Goal: Task Accomplishment & Management: Use online tool/utility

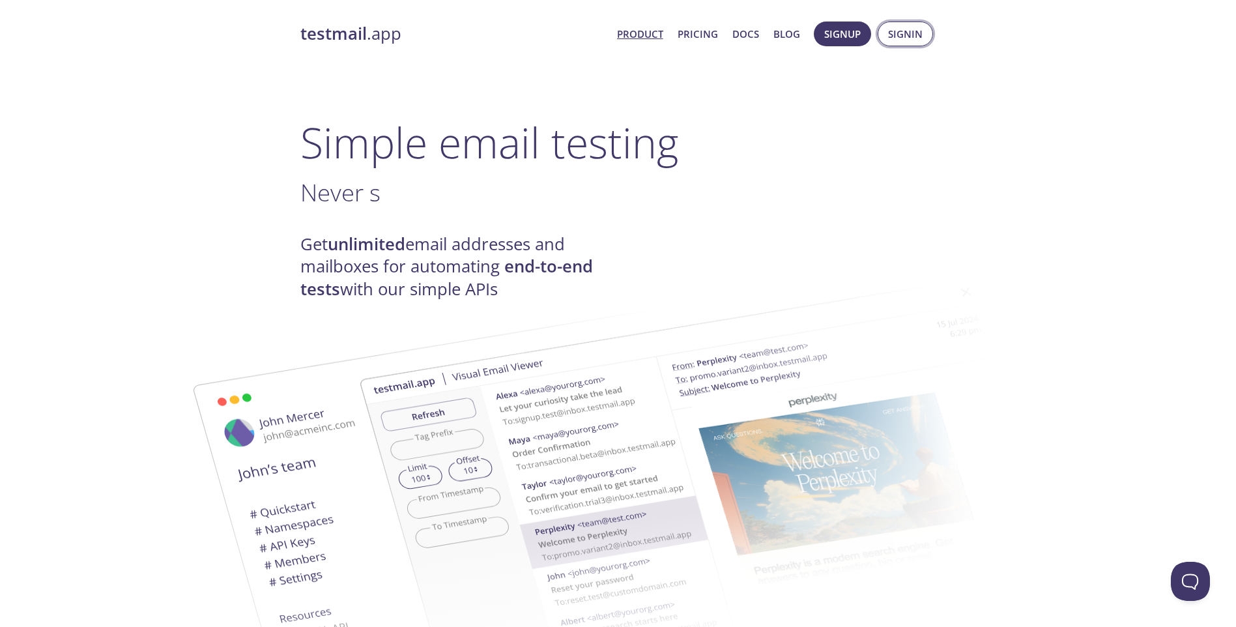
click at [895, 35] on span "Signin" at bounding box center [905, 33] width 35 height 17
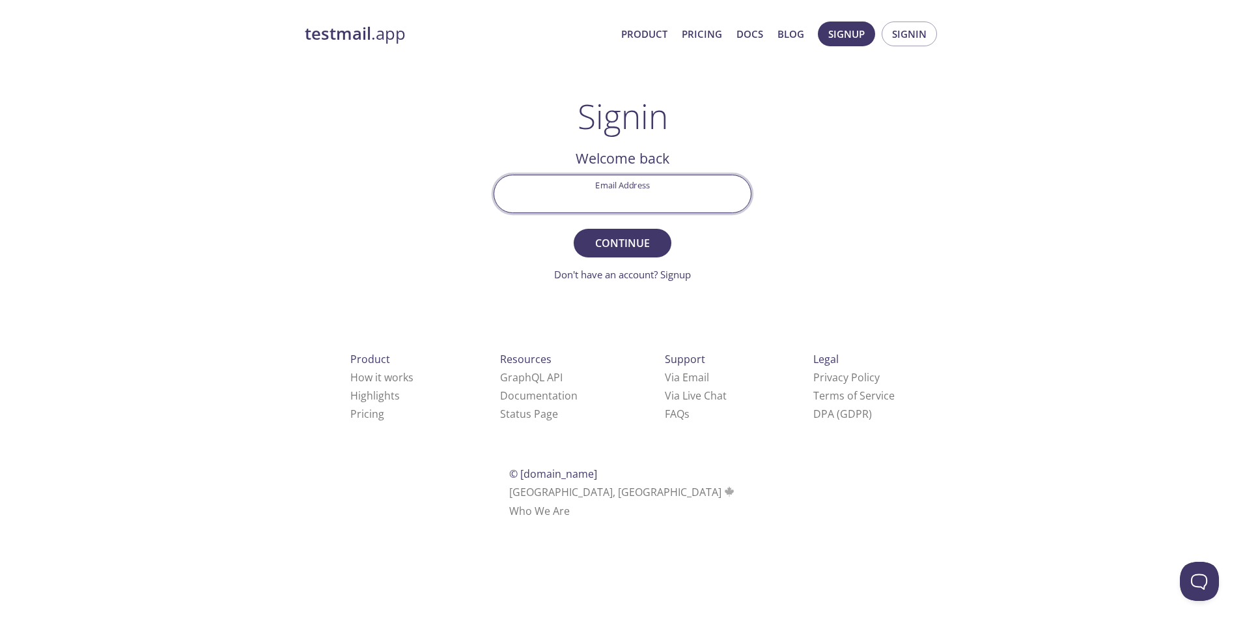
click at [672, 208] on input "Email Address" at bounding box center [622, 193] width 257 height 37
paste input "[EMAIL_ADDRESS][DOMAIN_NAME]"
type input "[EMAIL_ADDRESS][DOMAIN_NAME]"
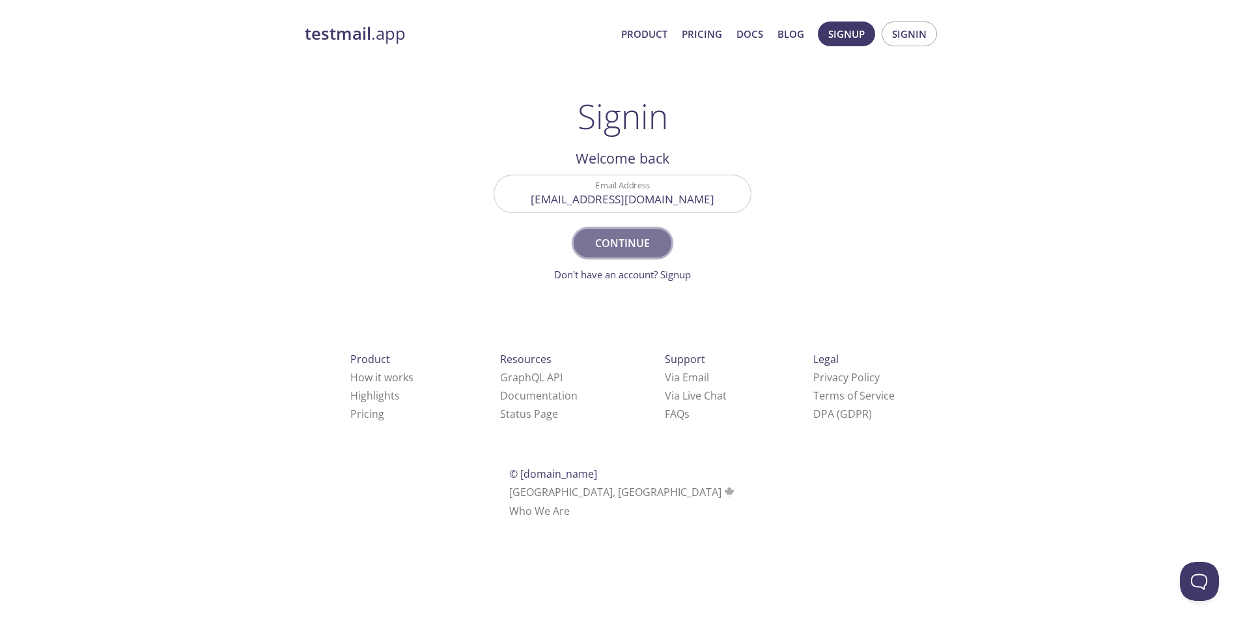
click at [640, 238] on span "Continue" at bounding box center [622, 243] width 69 height 18
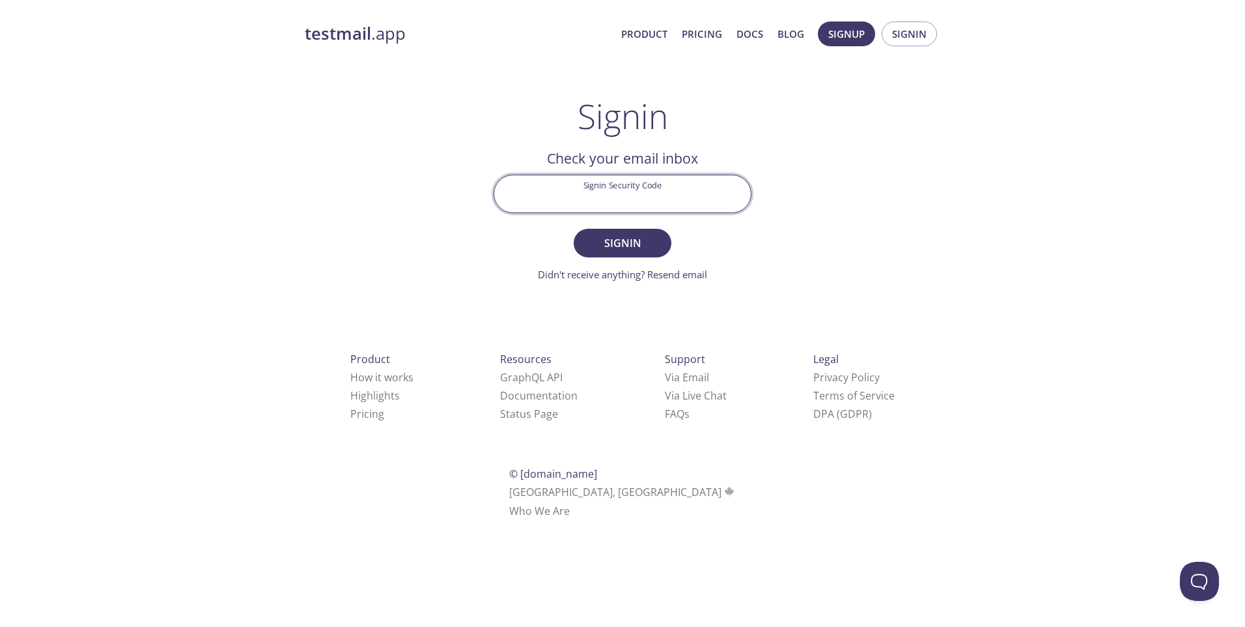
click at [728, 200] on input "Signin Security Code" at bounding box center [622, 193] width 257 height 37
paste input "HTKK4VL"
type input "HTKK4VL"
click at [666, 233] on button "Signin" at bounding box center [623, 243] width 98 height 29
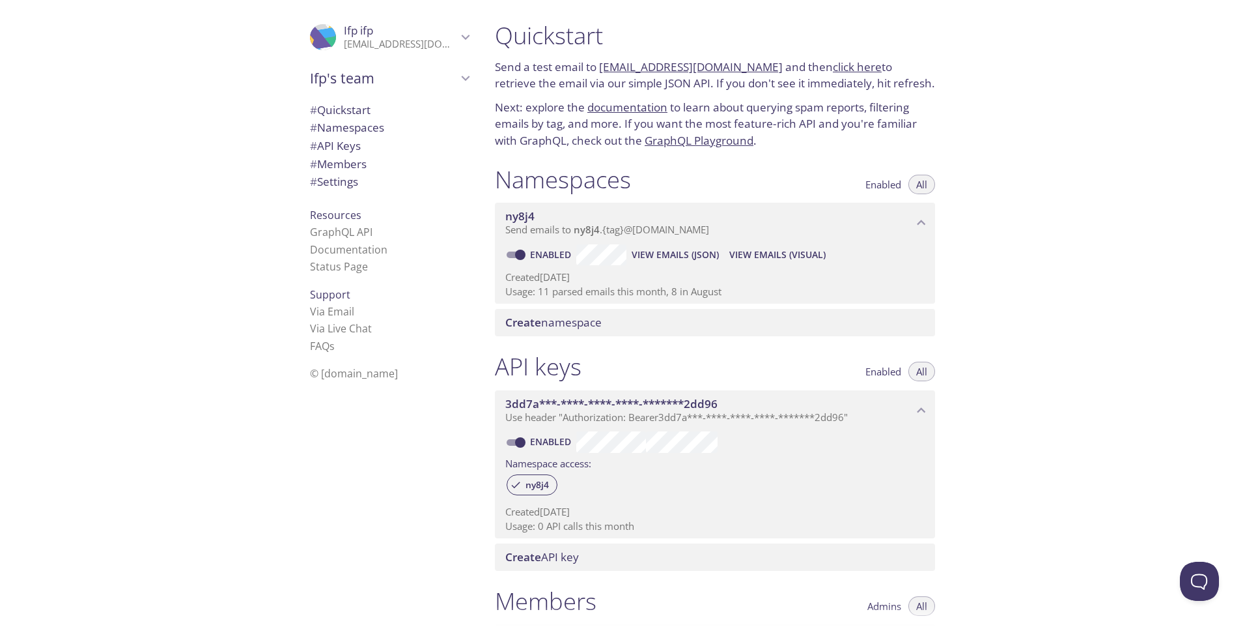
click at [674, 254] on span "View Emails (JSON)" at bounding box center [675, 255] width 87 height 16
drag, startPoint x: 599, startPoint y: 67, endPoint x: 756, endPoint y: 61, distance: 157.1
click at [756, 61] on p "Send a test email to [EMAIL_ADDRESS][DOMAIN_NAME] and then click here to retrie…" at bounding box center [715, 75] width 440 height 33
copy link "[EMAIL_ADDRESS][DOMAIN_NAME]"
